Goal: Information Seeking & Learning: Understand process/instructions

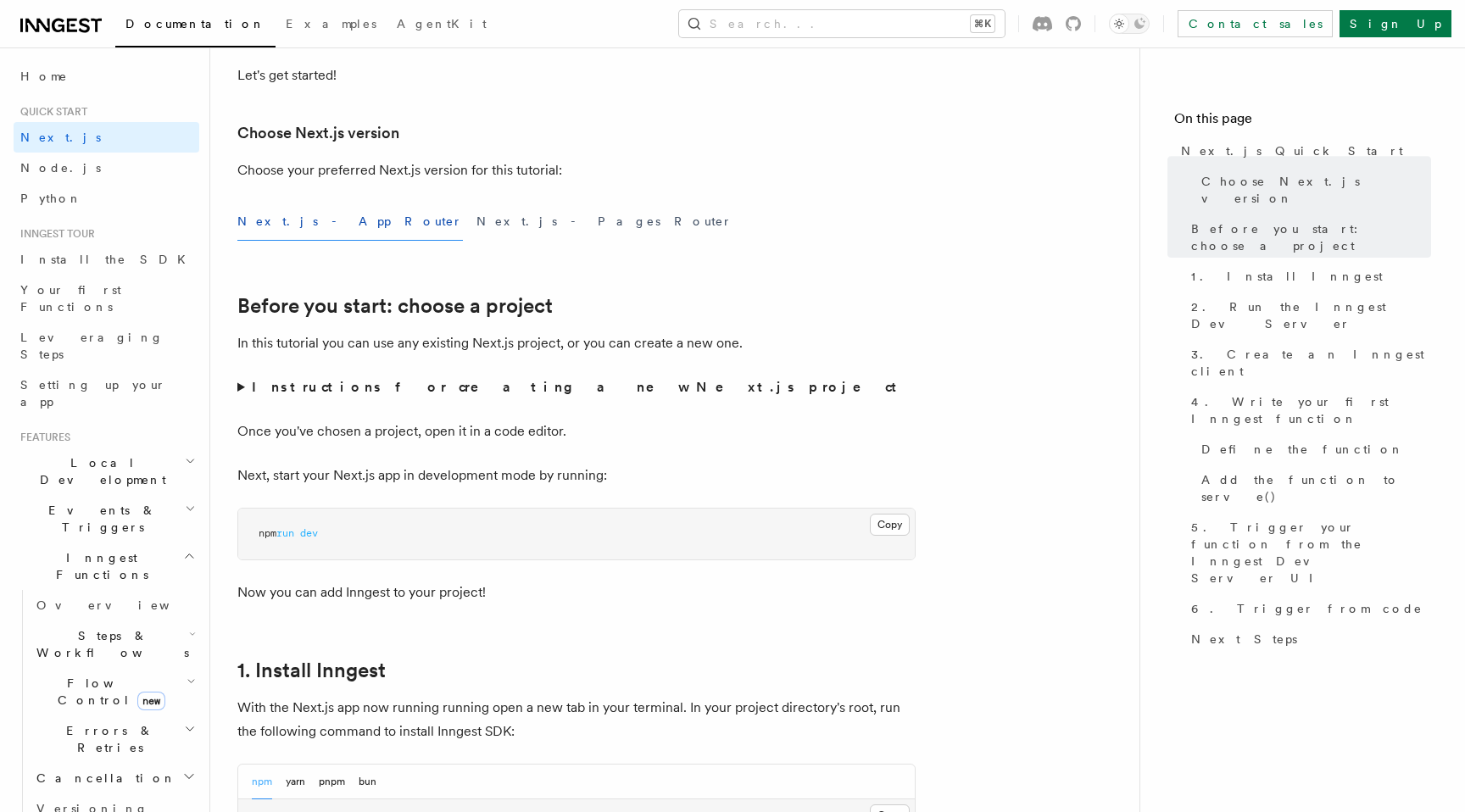
scroll to position [343, 0]
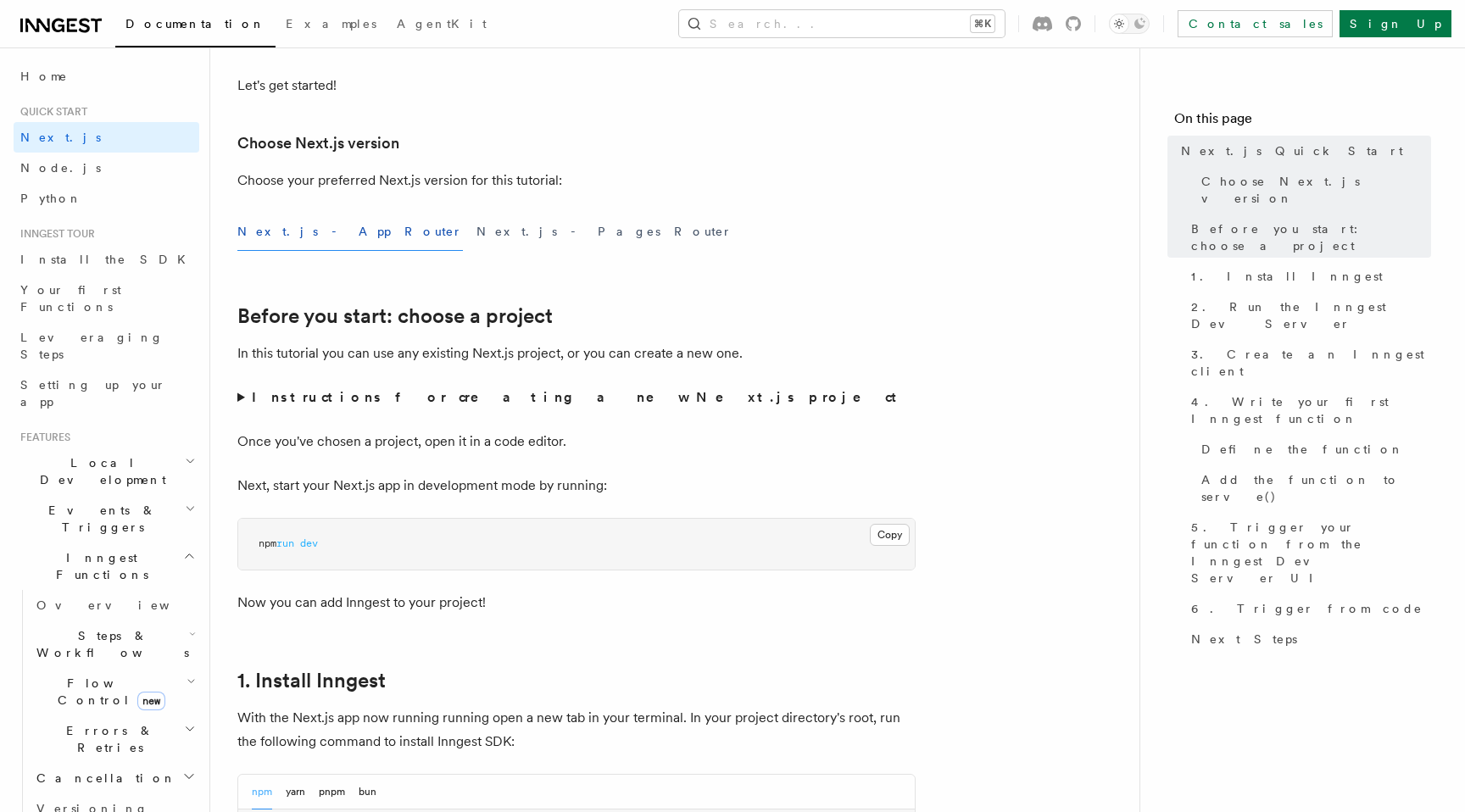
click at [237, 402] on summary "Instructions for creating a new Next.js project" at bounding box center [576, 398] width 678 height 24
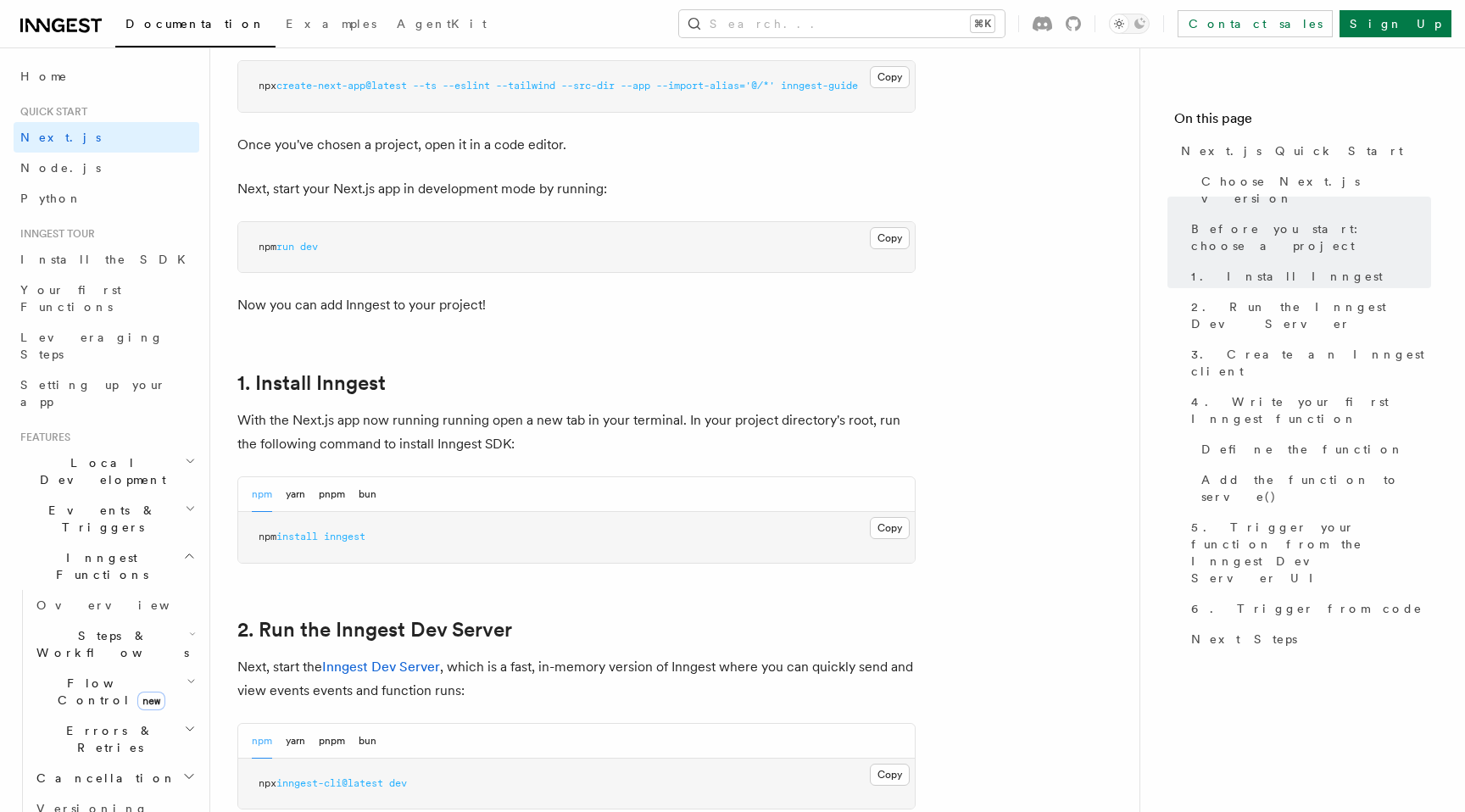
scroll to position [759, 0]
click at [894, 529] on button "Copy Copied" at bounding box center [890, 526] width 40 height 22
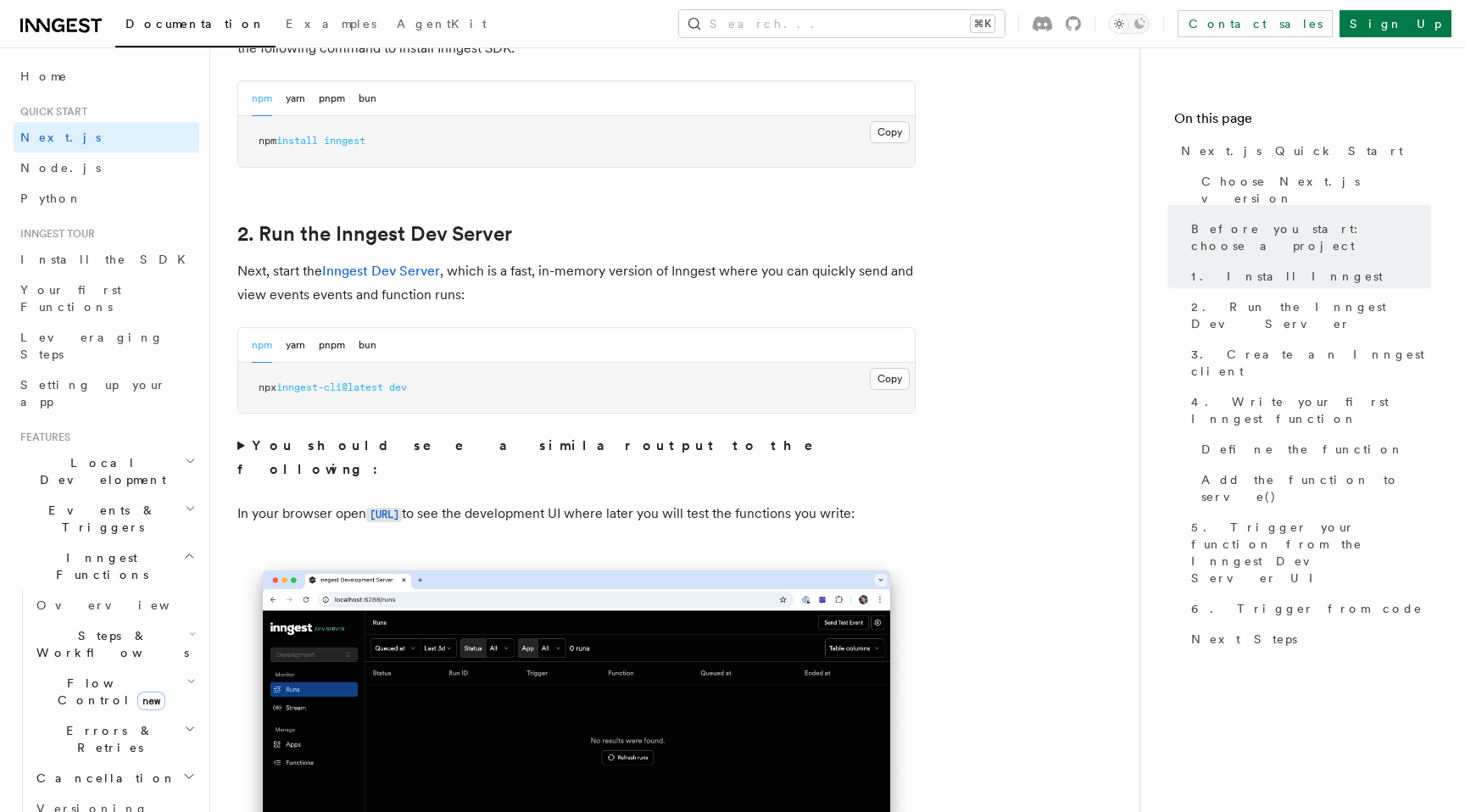
scroll to position [1155, 0]
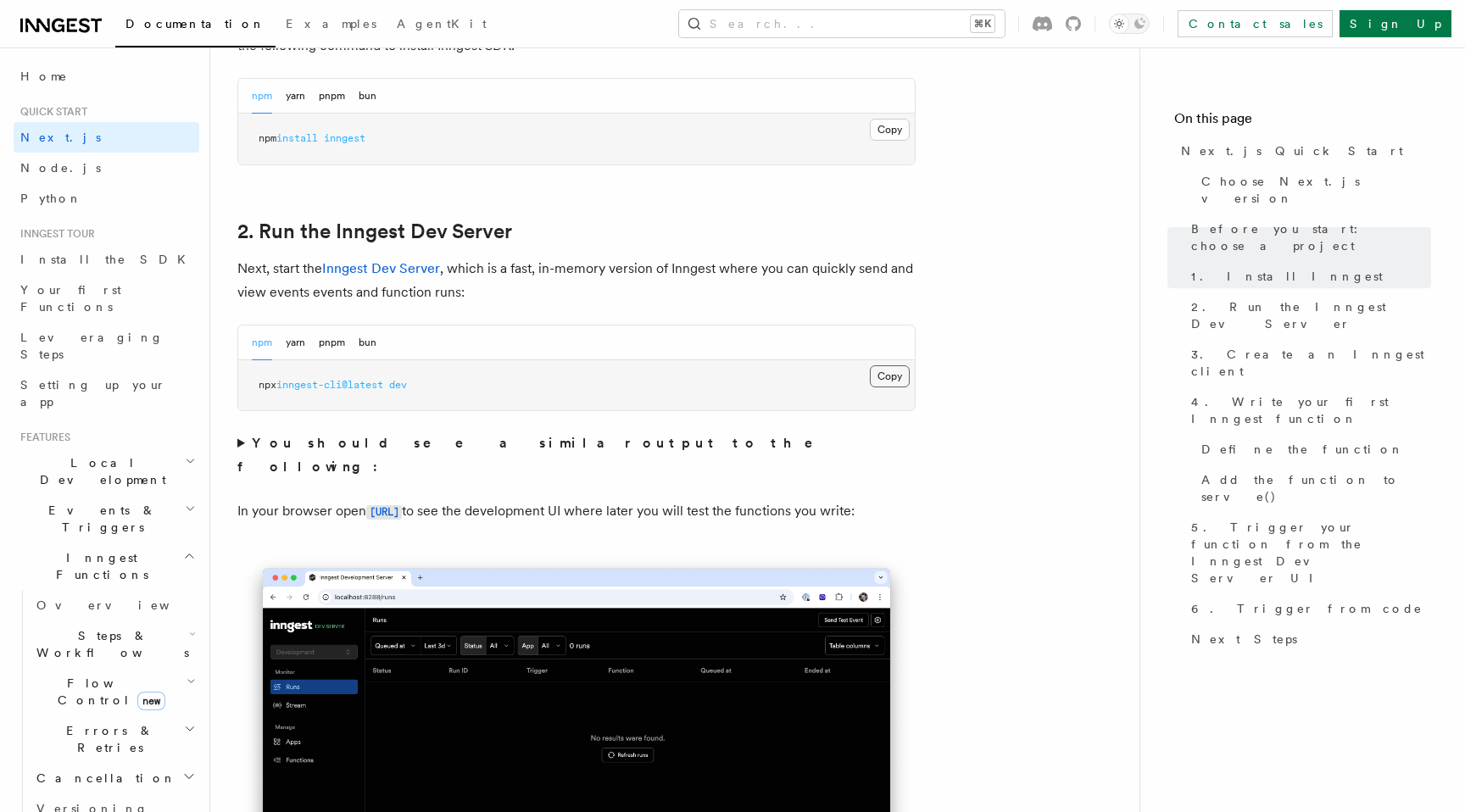
click at [893, 377] on button "Copy Copied" at bounding box center [890, 376] width 40 height 22
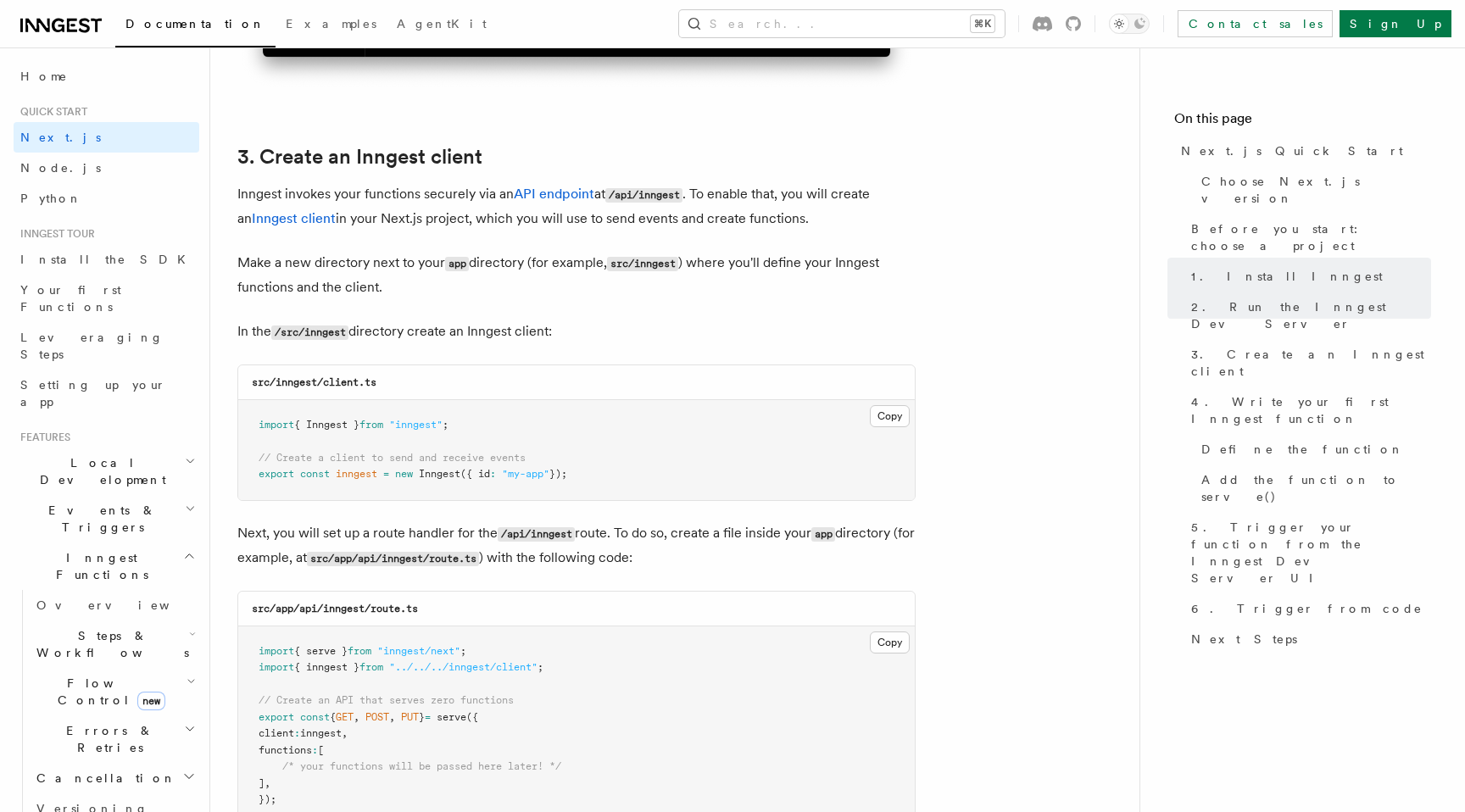
scroll to position [2047, 0]
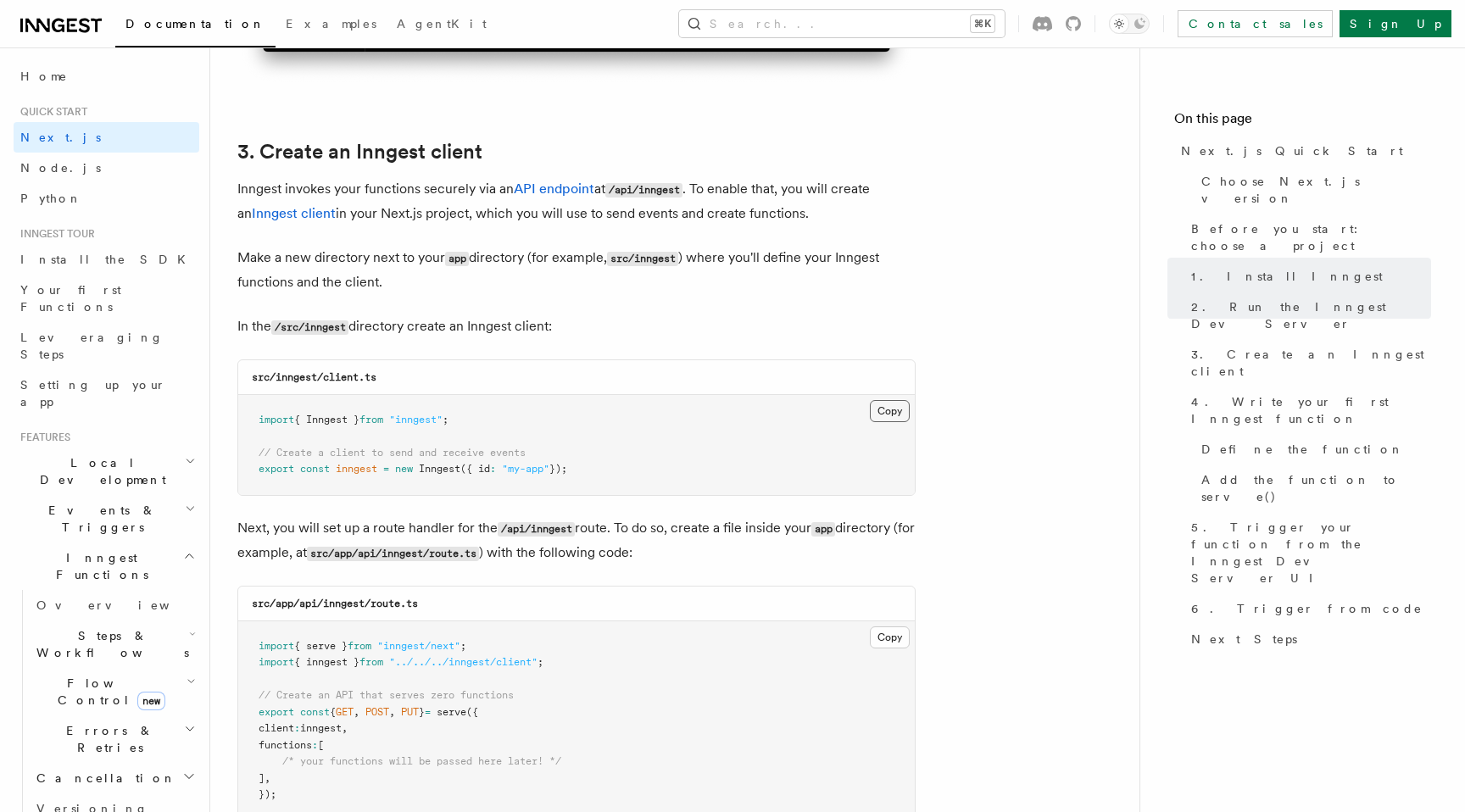
click at [898, 413] on button "Copy Copied" at bounding box center [890, 411] width 40 height 22
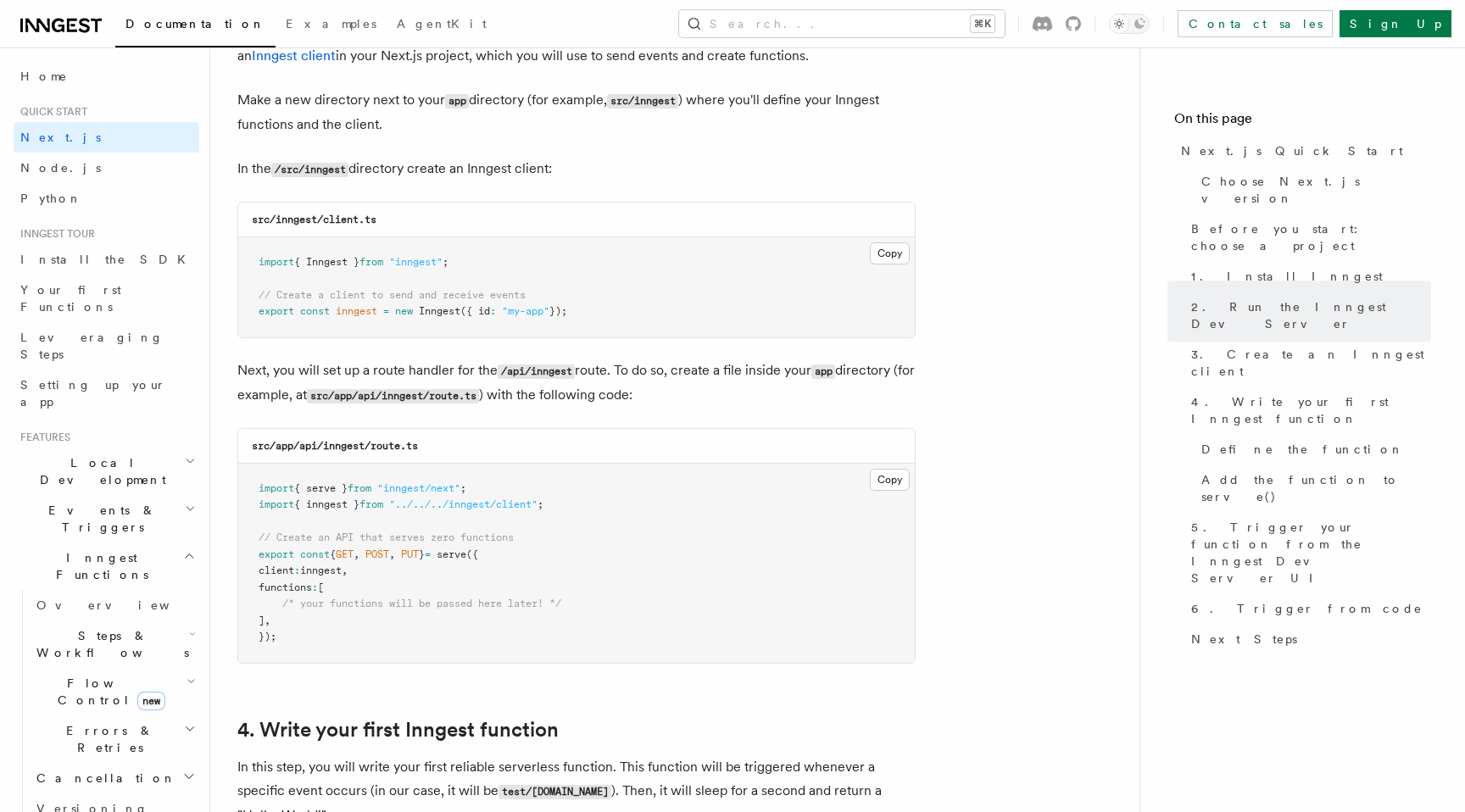
scroll to position [2208, 0]
click at [887, 484] on button "Copy Copied" at bounding box center [890, 476] width 40 height 22
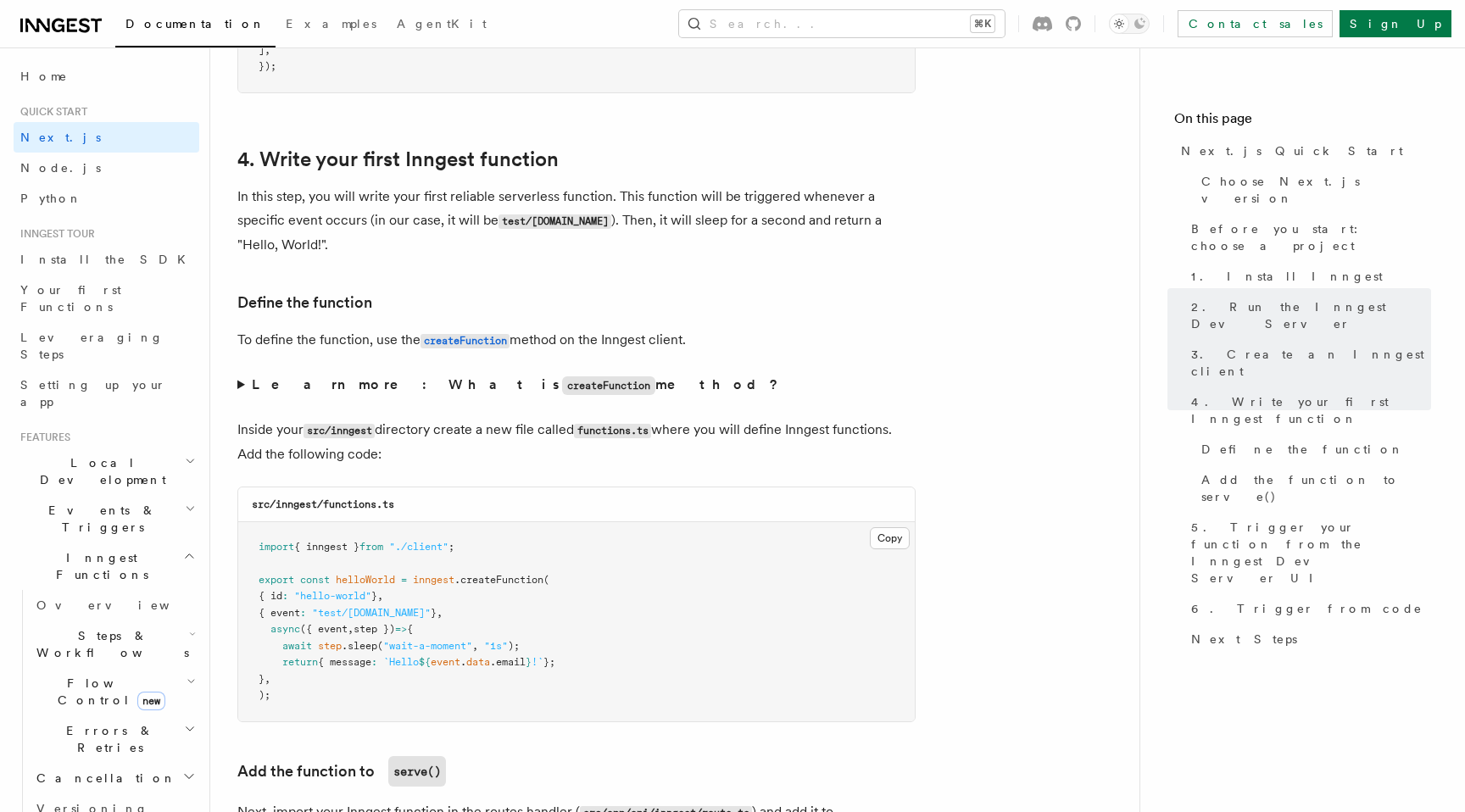
scroll to position [2777, 0]
click at [876, 538] on button "Copy Copied" at bounding box center [890, 536] width 40 height 22
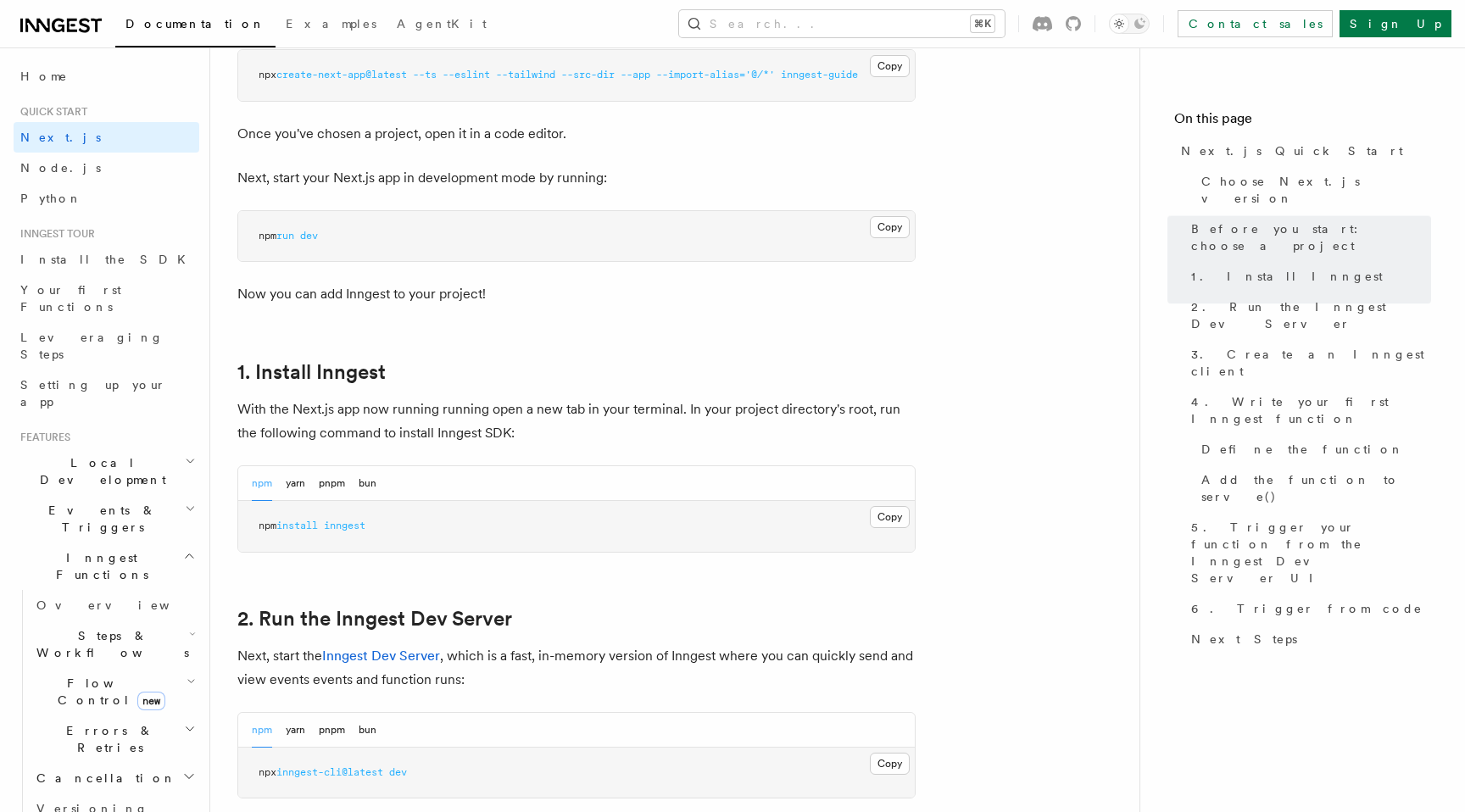
scroll to position [723, 0]
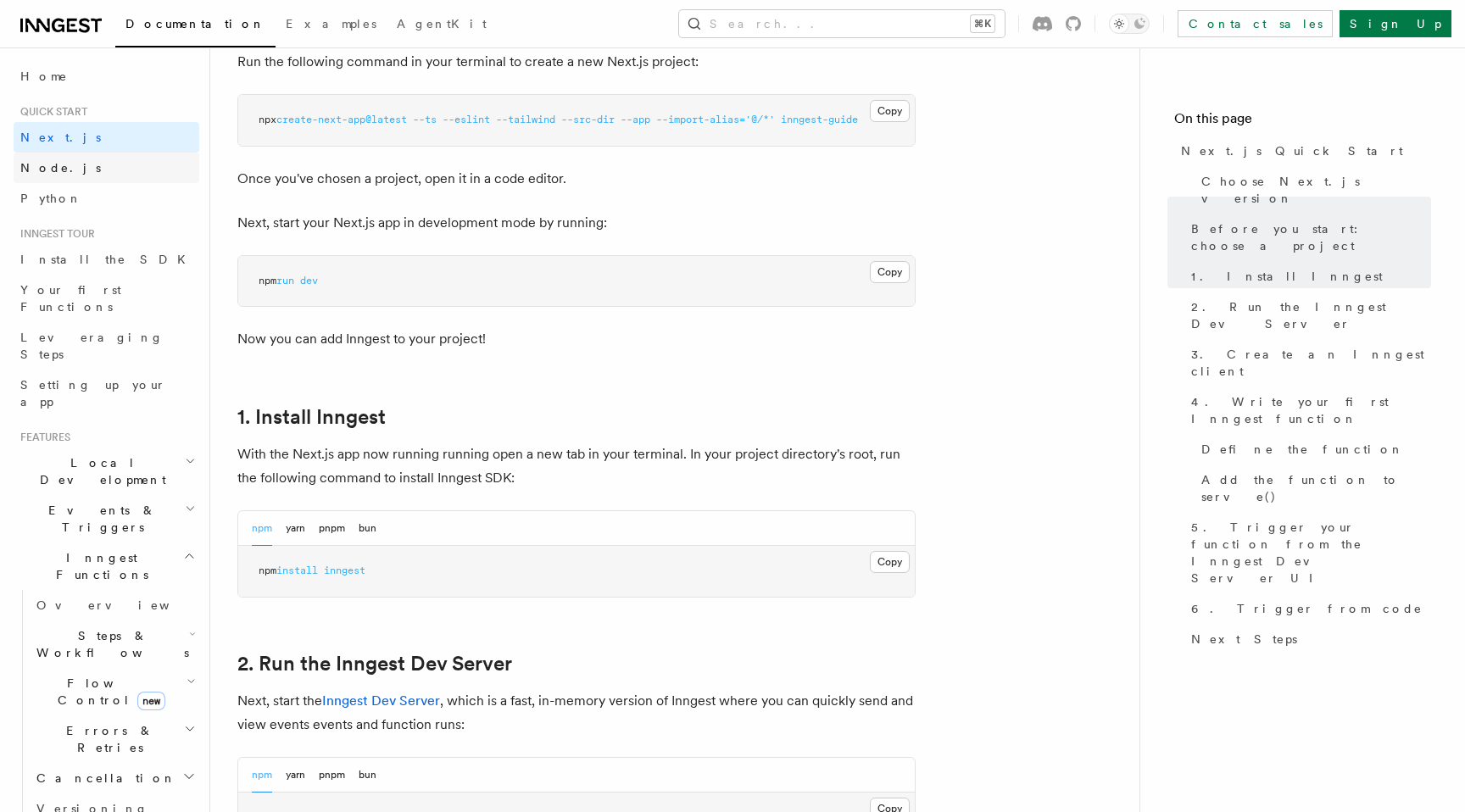
click at [126, 164] on link "Node.js" at bounding box center [107, 168] width 186 height 31
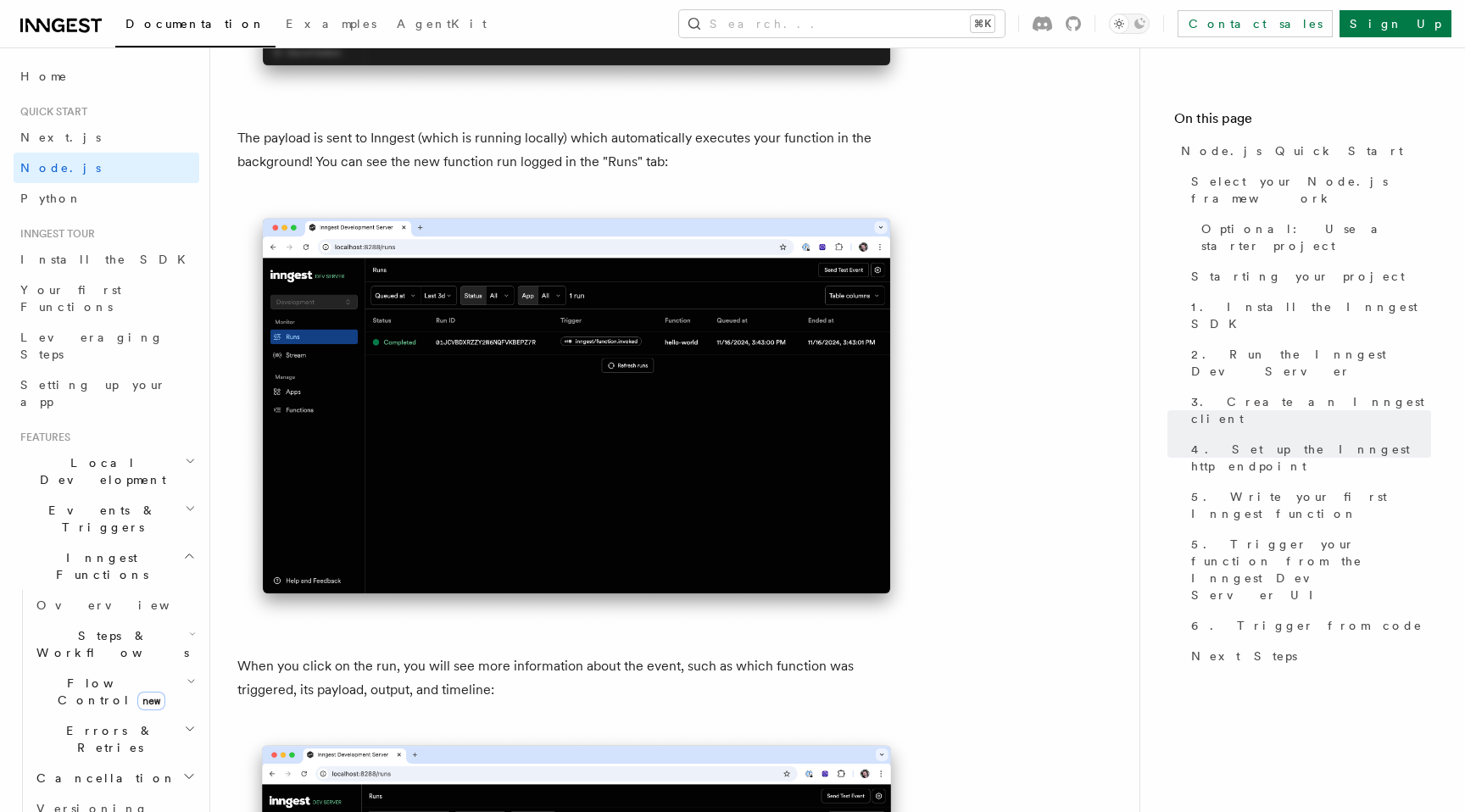
scroll to position [5767, 0]
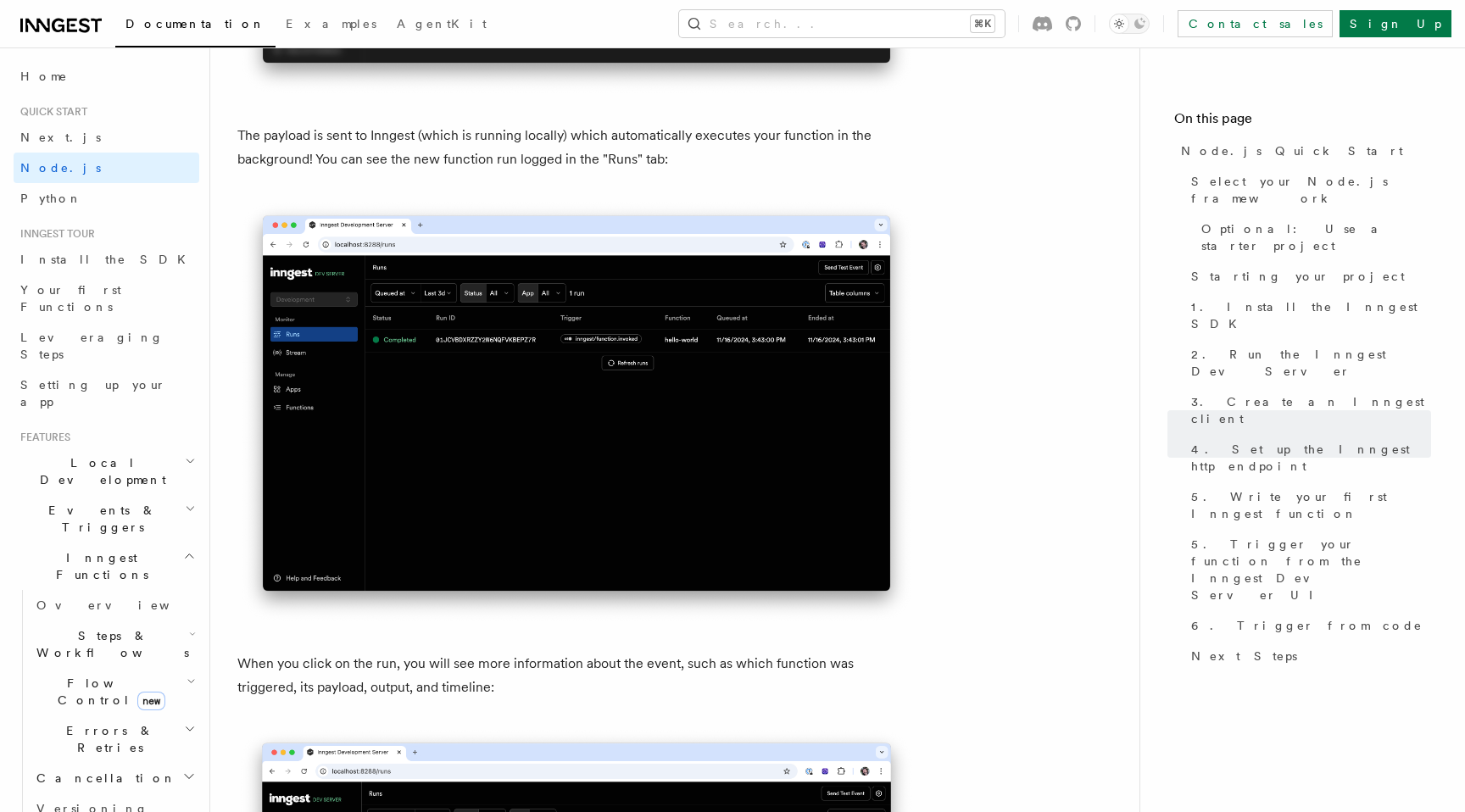
click at [172, 448] on h2 "Local Development" at bounding box center [107, 471] width 186 height 47
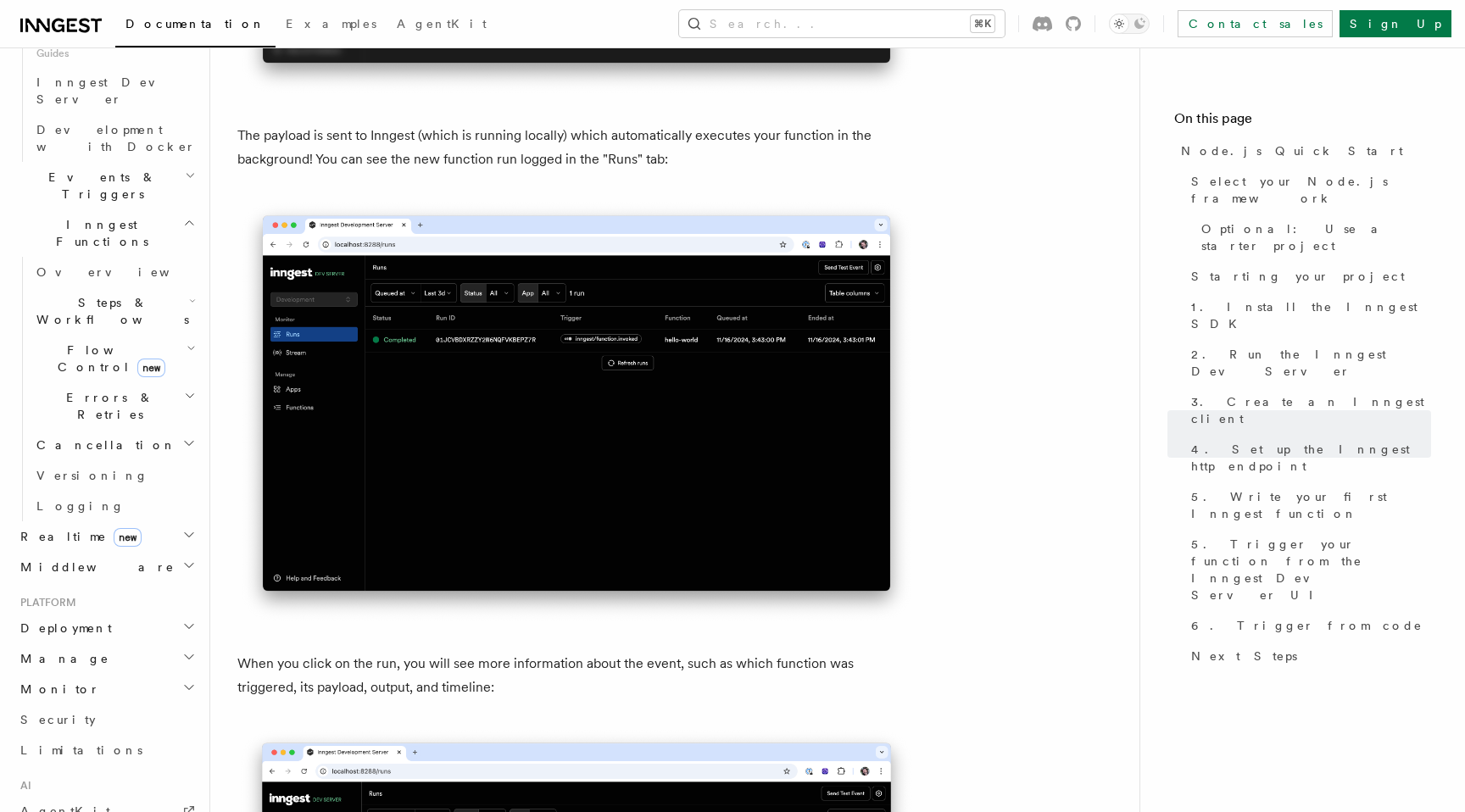
scroll to position [496, 0]
click at [172, 603] on h2 "Deployment" at bounding box center [107, 618] width 186 height 31
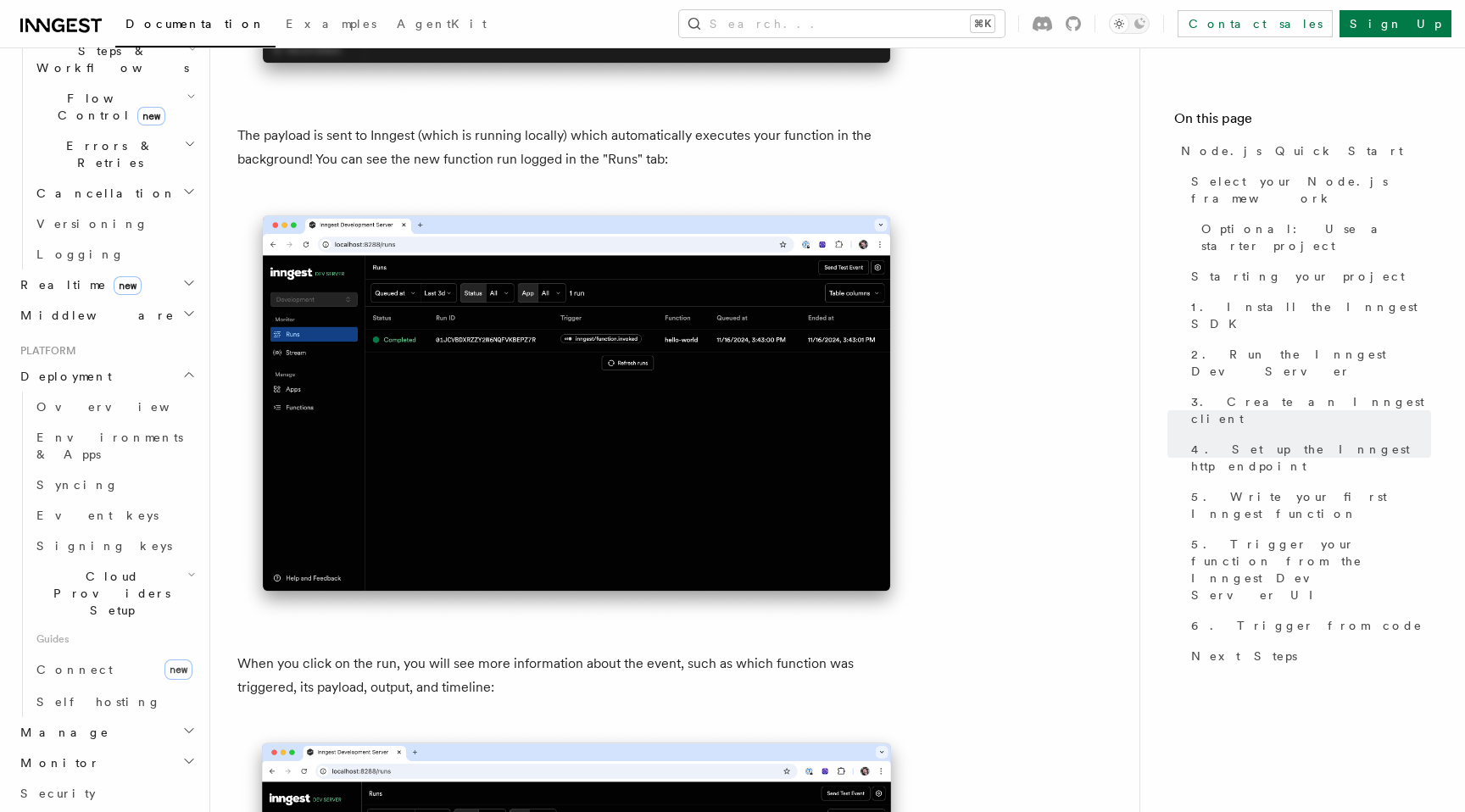
scroll to position [762, 0]
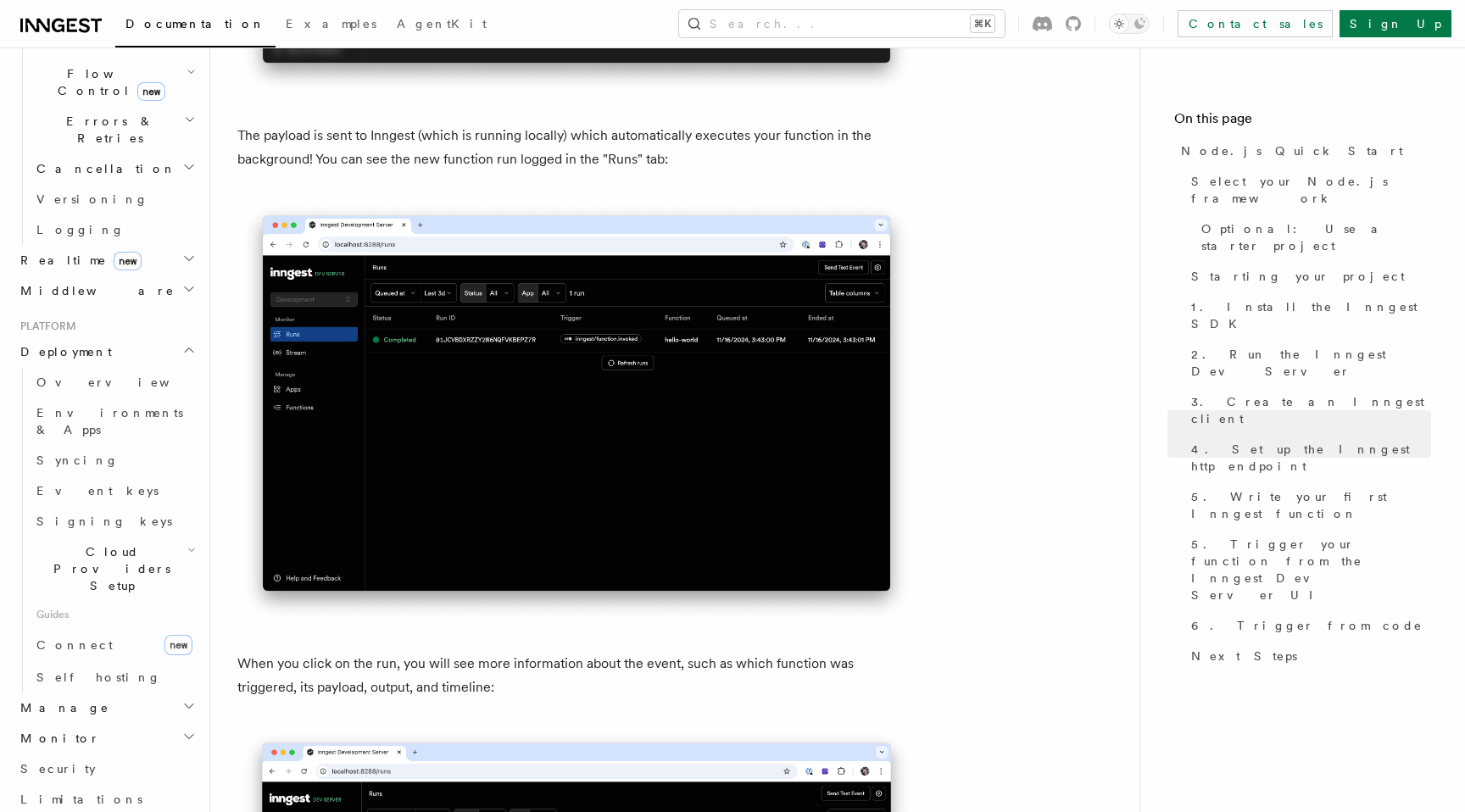
click at [176, 537] on h2 "Cloud Providers Setup" at bounding box center [115, 569] width 170 height 64
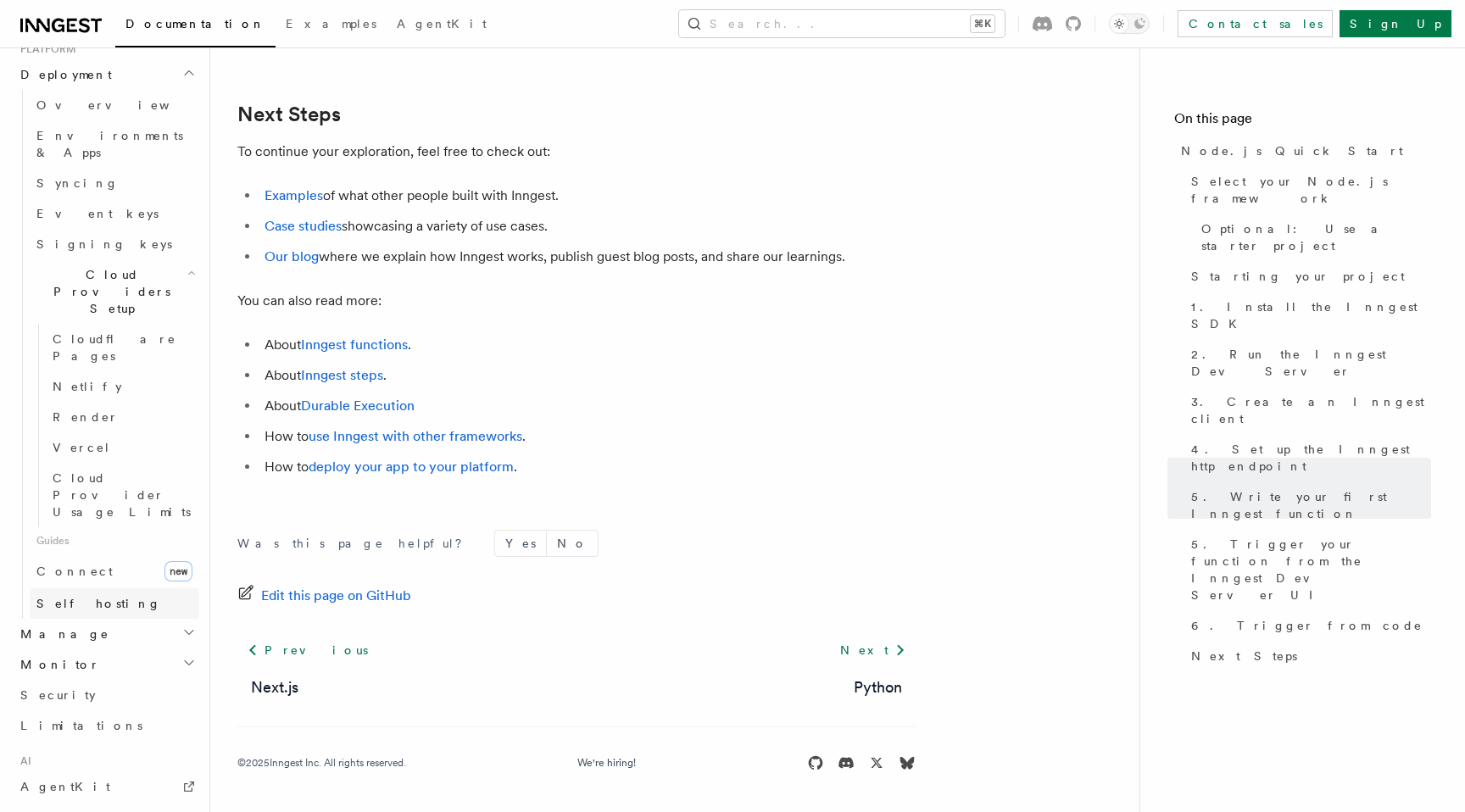
scroll to position [1048, 0]
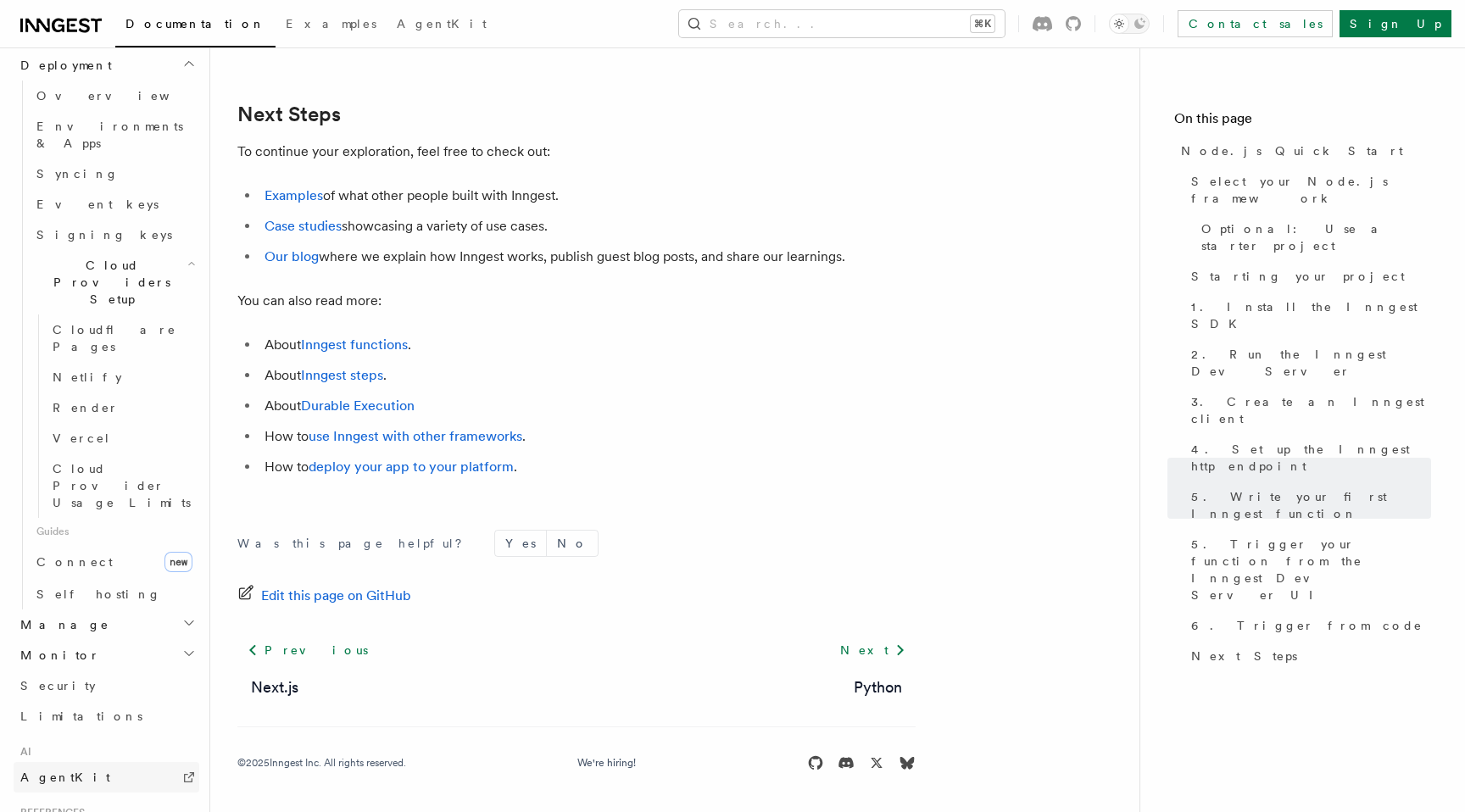
click at [121, 762] on link "AgentKit" at bounding box center [107, 777] width 186 height 31
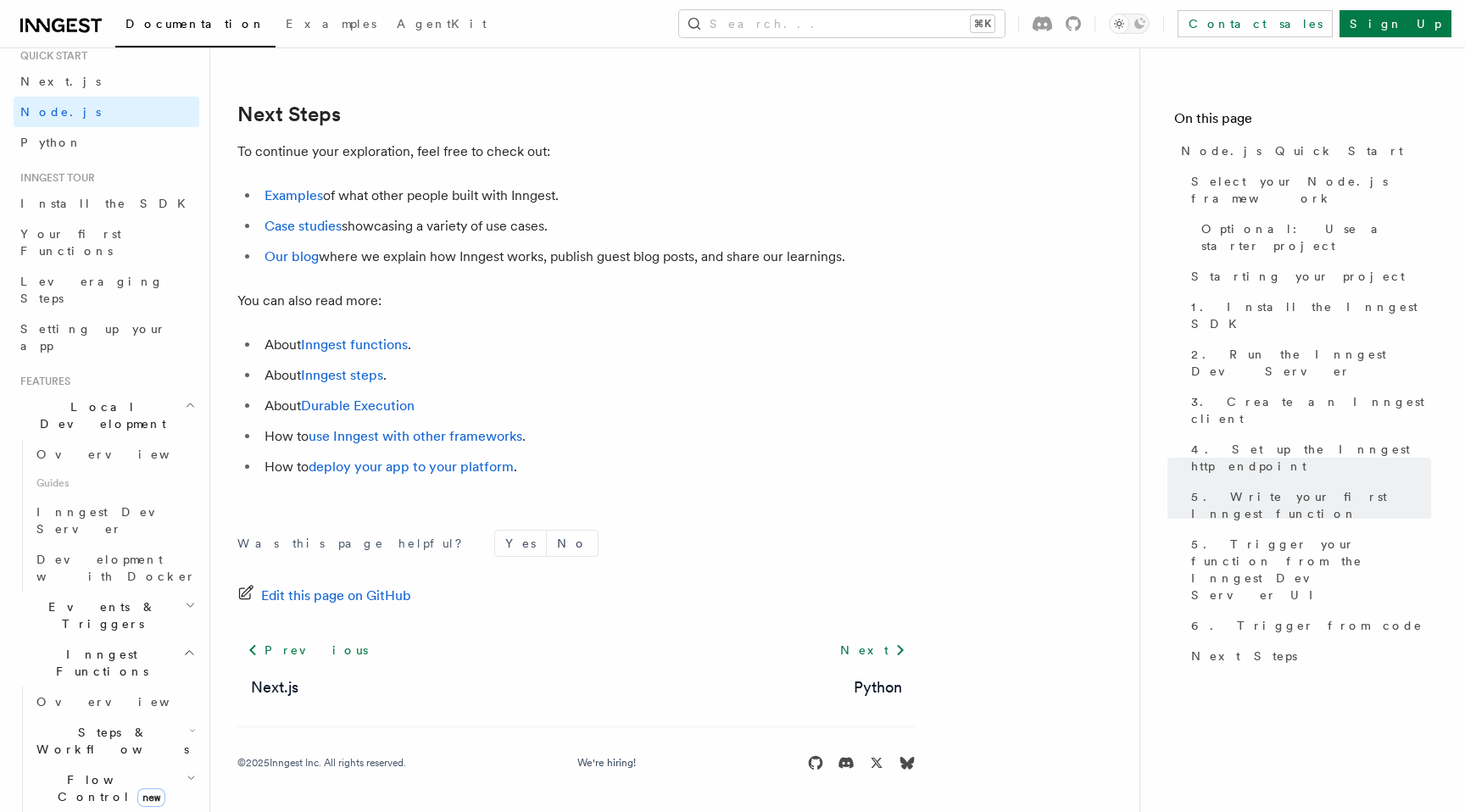
scroll to position [0, 0]
